Goal: Task Accomplishment & Management: Use online tool/utility

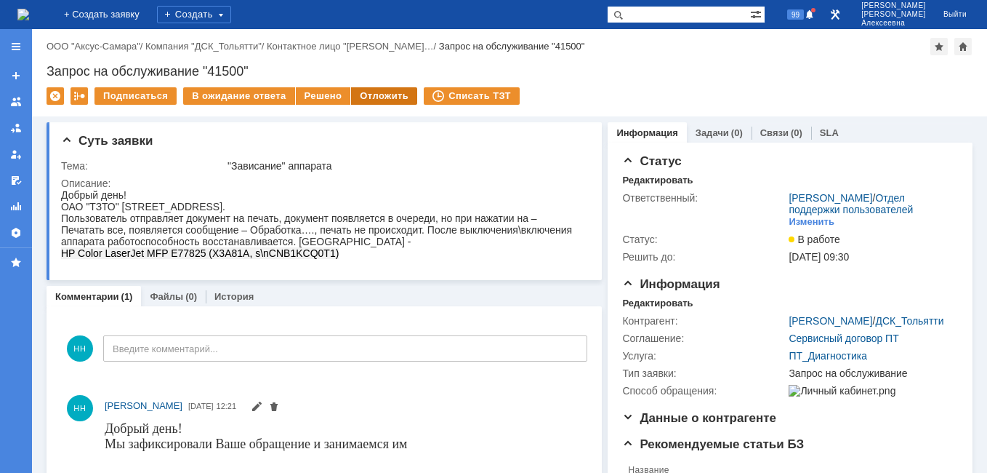
click at [374, 93] on div "Отложить" at bounding box center [384, 95] width 66 height 17
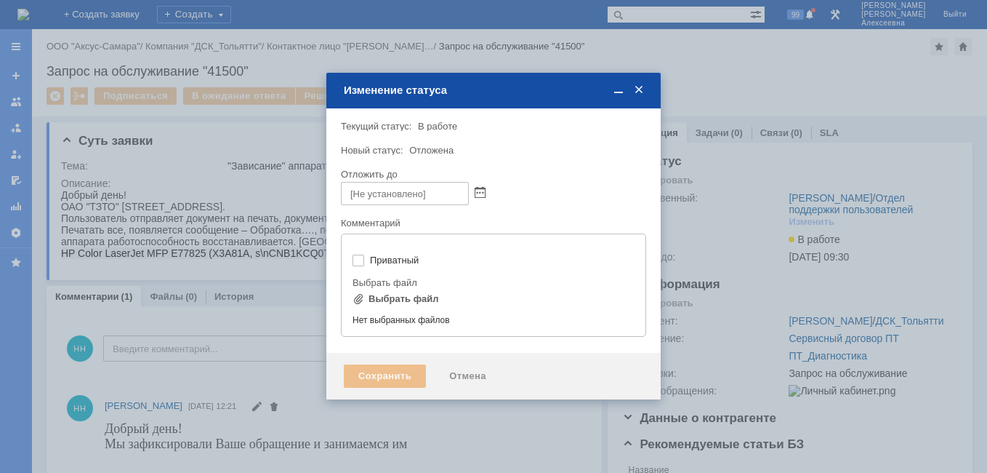
type input "[не указано]"
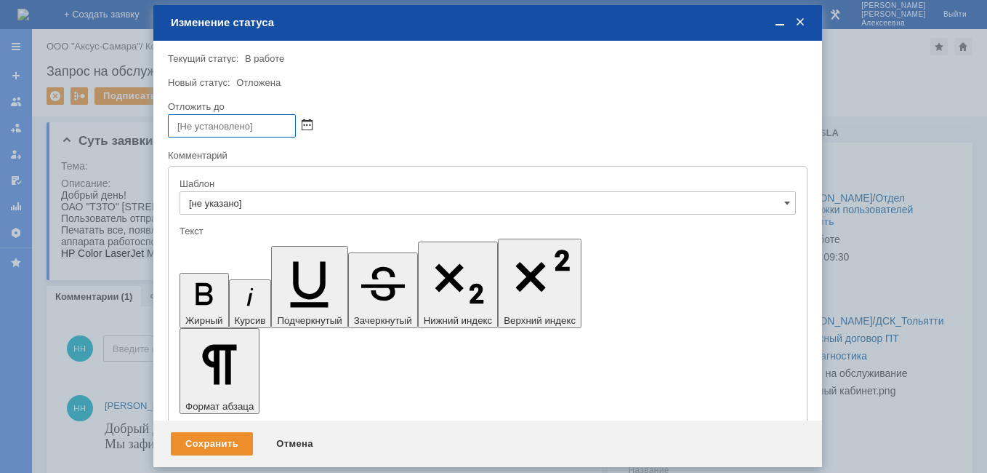
click at [303, 124] on span at bounding box center [307, 126] width 11 height 12
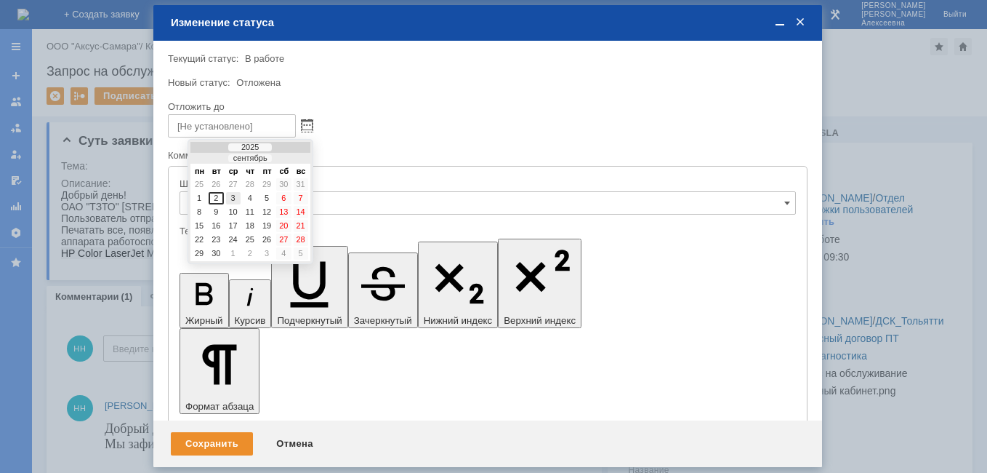
click at [234, 198] on div "3" at bounding box center [233, 198] width 15 height 12
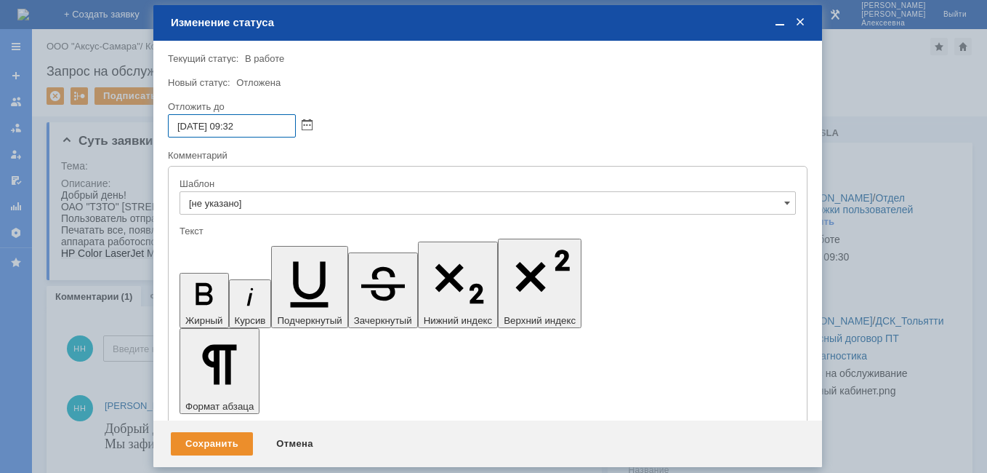
click at [238, 124] on input "[DATE] 09:32" at bounding box center [232, 125] width 128 height 23
type input "[DATE] 16:32"
click at [221, 440] on div "Сохранить" at bounding box center [212, 443] width 82 height 23
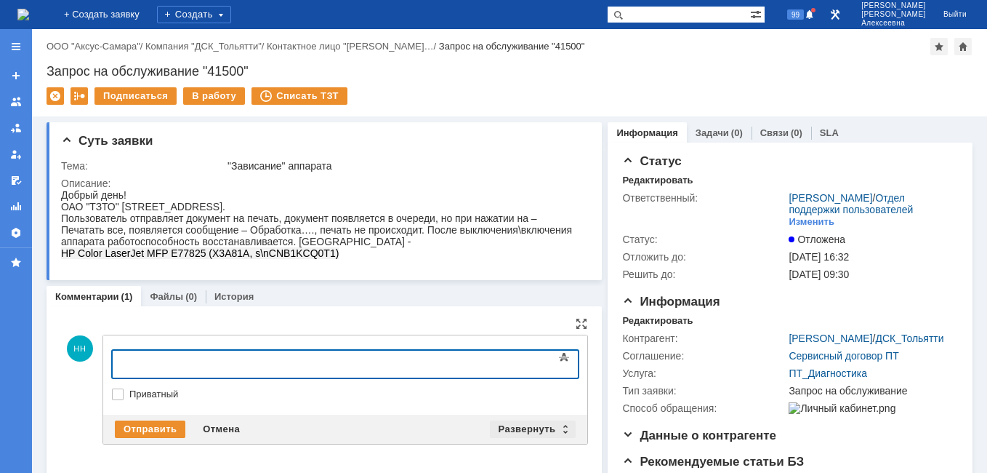
click at [555, 429] on div "Развернуть" at bounding box center [533, 428] width 87 height 17
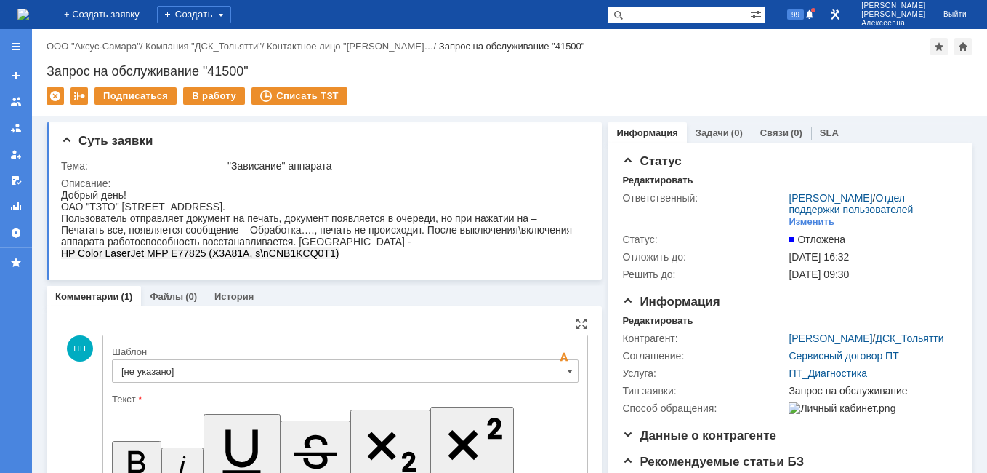
click at [561, 360] on input "[не указано]" at bounding box center [345, 370] width 467 height 23
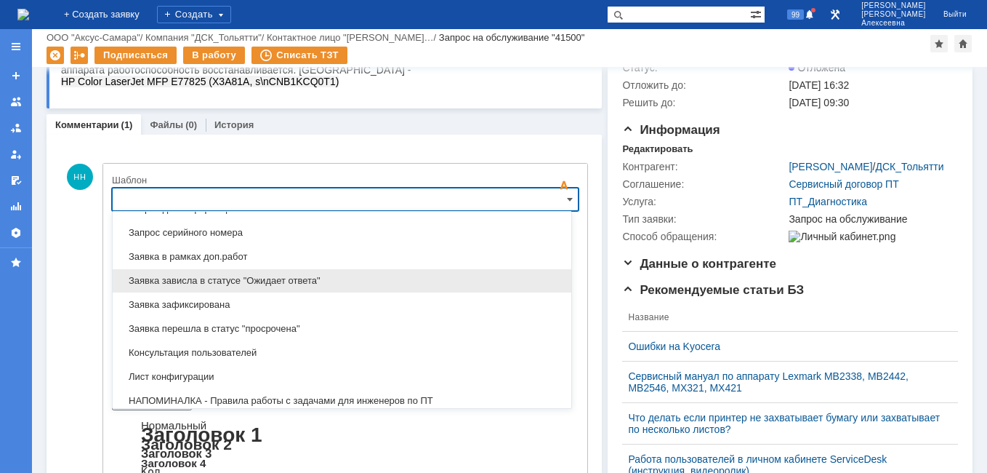
scroll to position [790, 0]
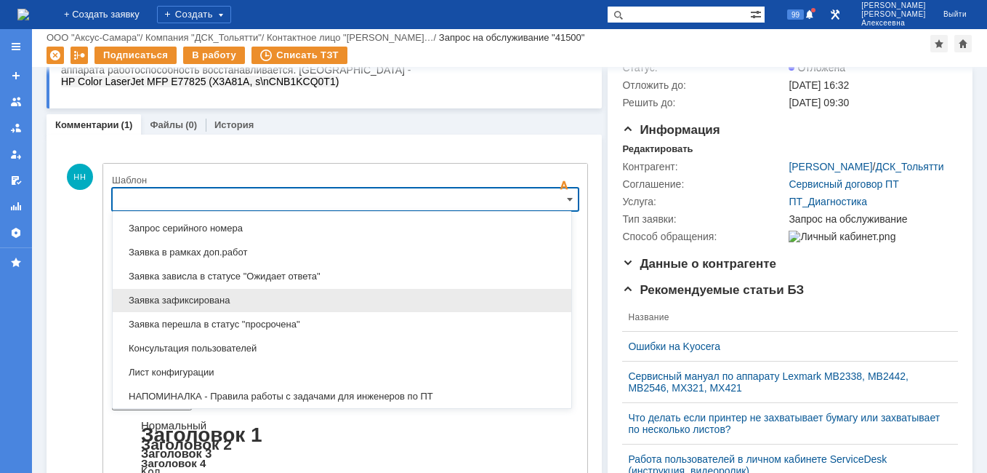
click at [217, 301] on span "Заявка зафиксирована" at bounding box center [341, 300] width 441 height 12
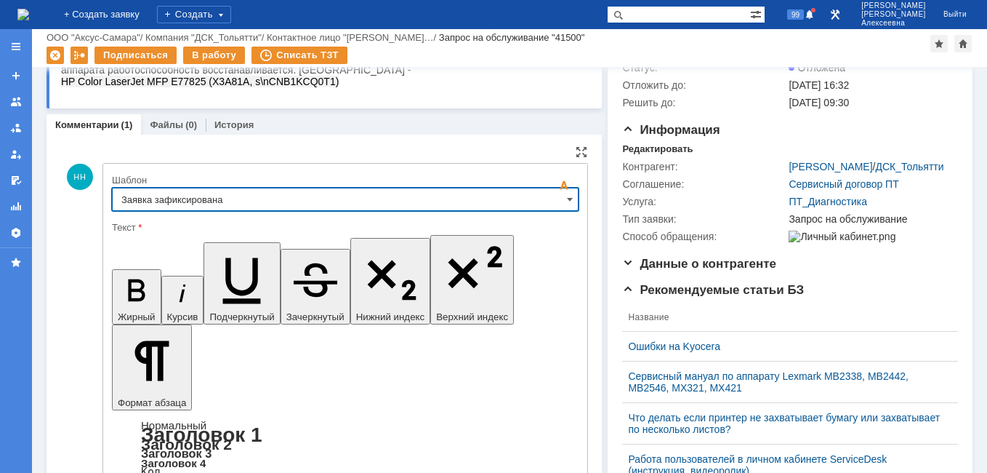
type input "Заявка зафиксирована"
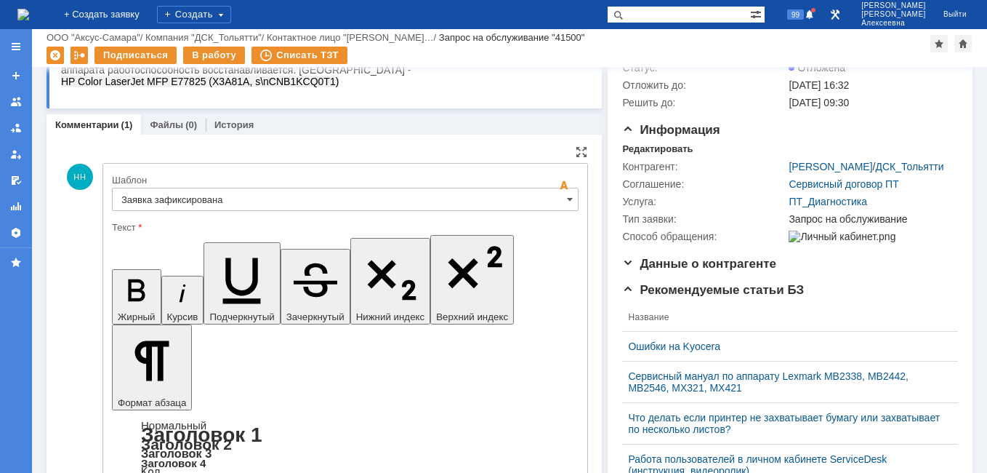
drag, startPoint x: 436, startPoint y: 3579, endPoint x: 134, endPoint y: 3566, distance: 302.8
drag, startPoint x: 410, startPoint y: 3593, endPoint x: 431, endPoint y: 3593, distance: 21.1
drag, startPoint x: 452, startPoint y: 3575, endPoint x: 138, endPoint y: 3580, distance: 313.4
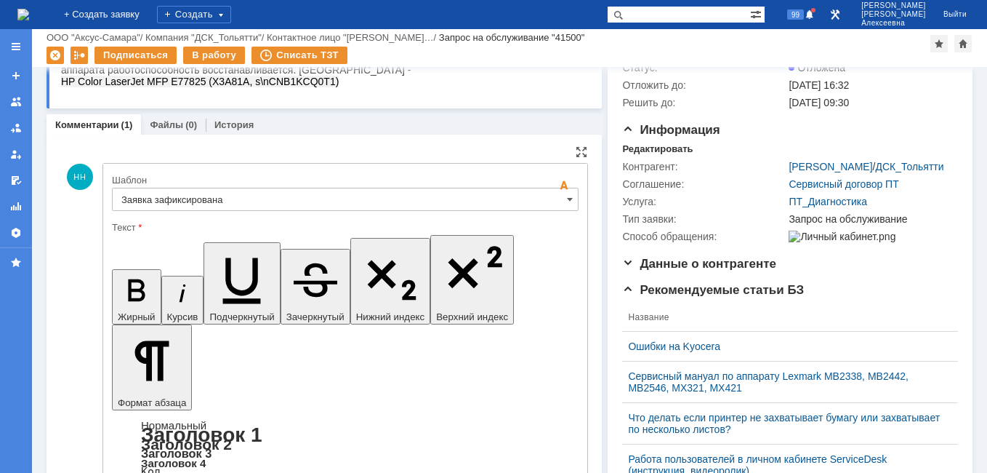
scroll to position [340, 0]
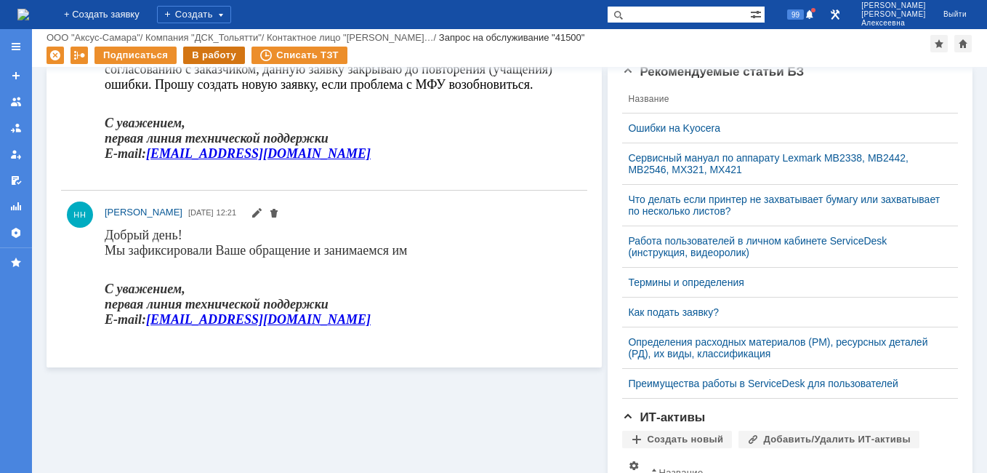
scroll to position [0, 0]
click at [203, 56] on div "В работу" at bounding box center [214, 55] width 62 height 17
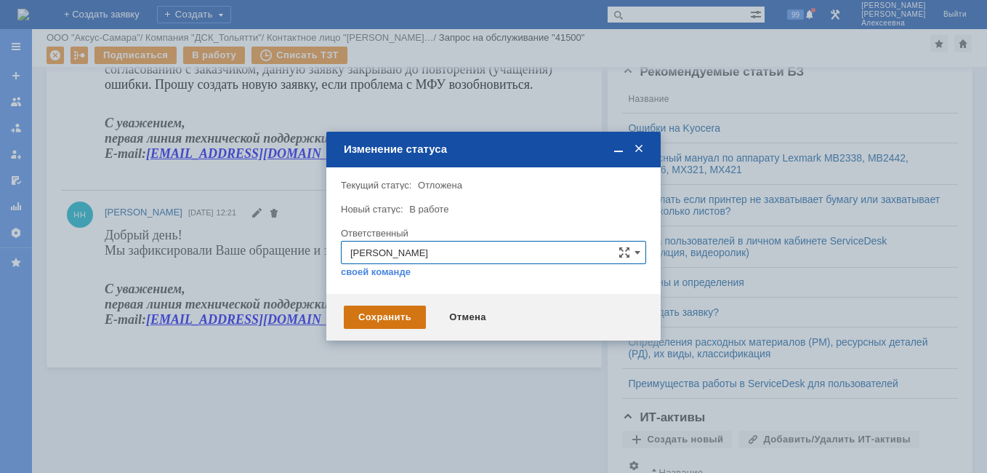
click at [385, 318] on div "Сохранить" at bounding box center [385, 316] width 82 height 23
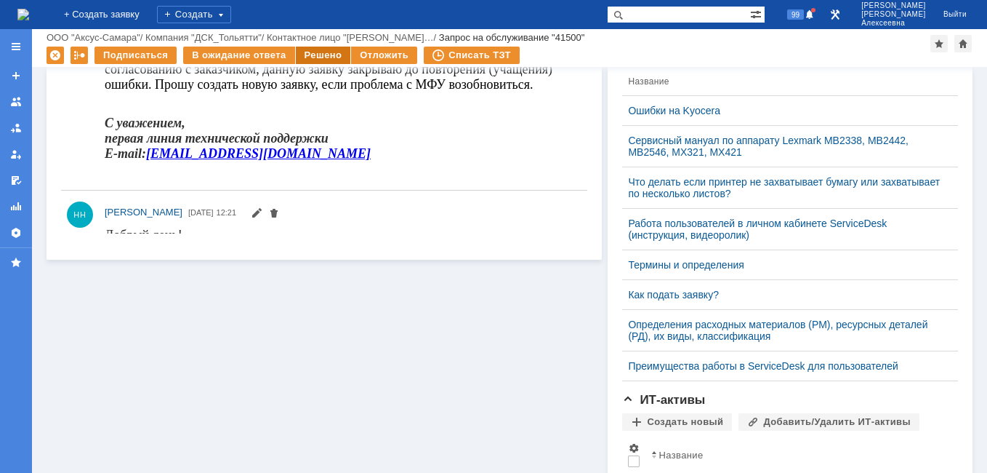
click at [318, 54] on div "Решено" at bounding box center [323, 55] width 55 height 17
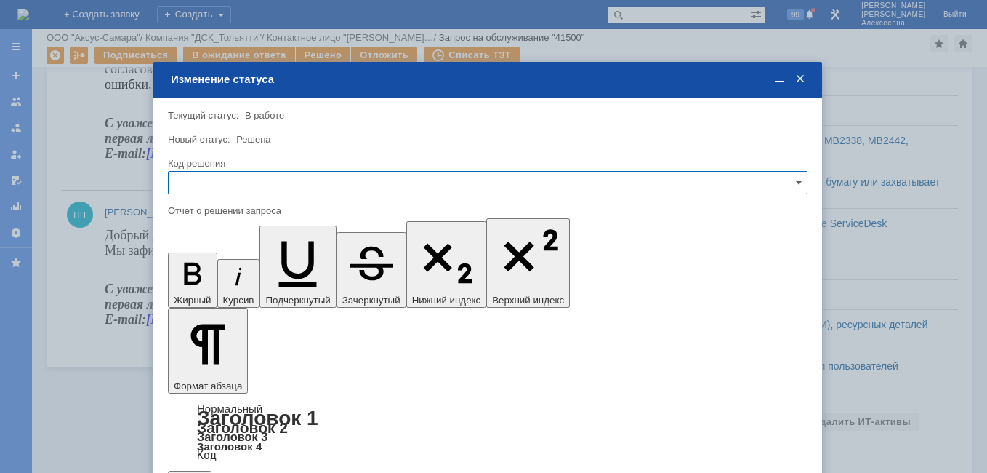
click at [780, 183] on input "text" at bounding box center [488, 182] width 640 height 23
click at [204, 281] on span "Решено" at bounding box center [487, 282] width 621 height 12
type input "Решено"
